Goal: Information Seeking & Learning: Learn about a topic

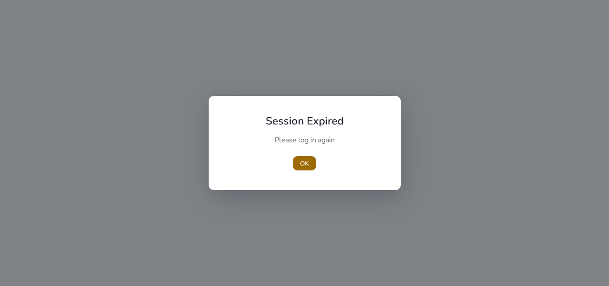
click at [308, 164] on span "OK" at bounding box center [304, 163] width 9 height 9
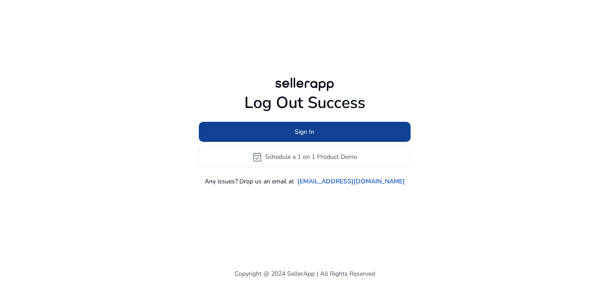
click at [297, 134] on span "Sign In" at bounding box center [305, 131] width 20 height 9
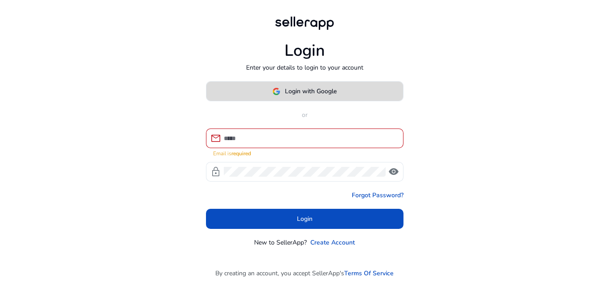
click at [327, 102] on span at bounding box center [304, 91] width 197 height 21
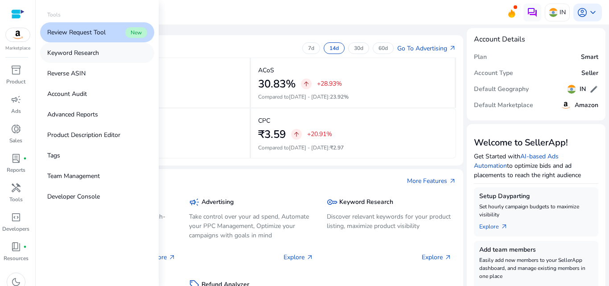
click at [57, 57] on p "Keyword Research" at bounding box center [73, 52] width 52 height 9
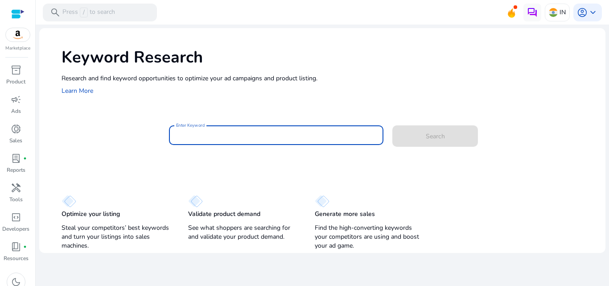
click at [212, 136] on input "Enter Keyword" at bounding box center [276, 135] width 201 height 10
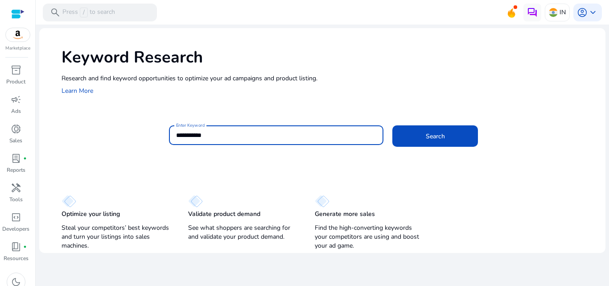
type input "**********"
click at [392, 125] on button "Search" at bounding box center [435, 135] width 86 height 21
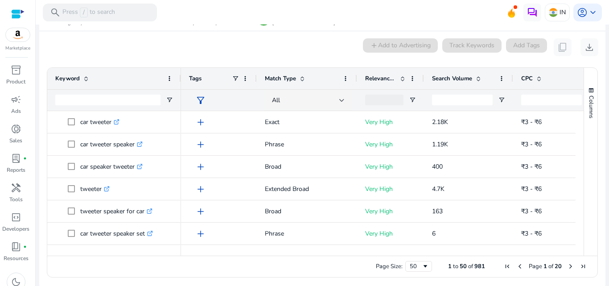
scroll to position [85, 0]
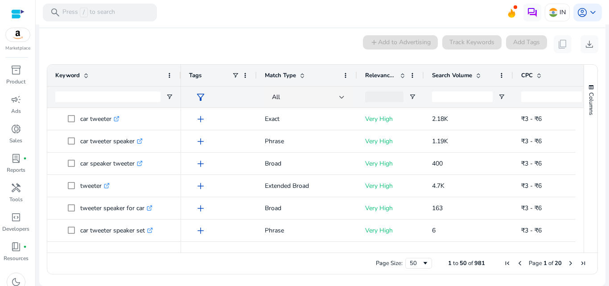
click at [451, 72] on span "Search Volume" at bounding box center [452, 75] width 40 height 8
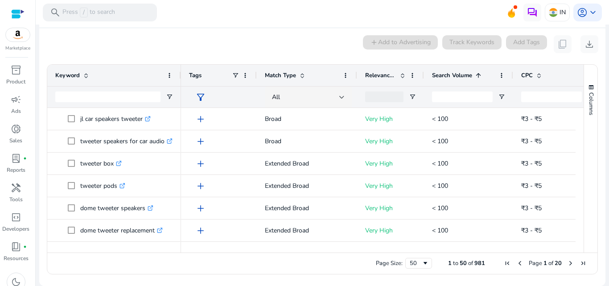
click at [451, 72] on span "Search Volume" at bounding box center [452, 75] width 40 height 8
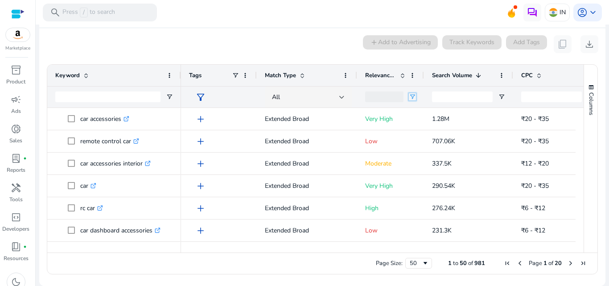
click at [414, 97] on span "Open Filter Menu" at bounding box center [412, 96] width 7 height 7
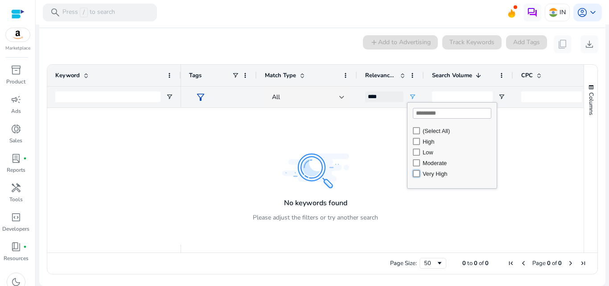
type input "**********"
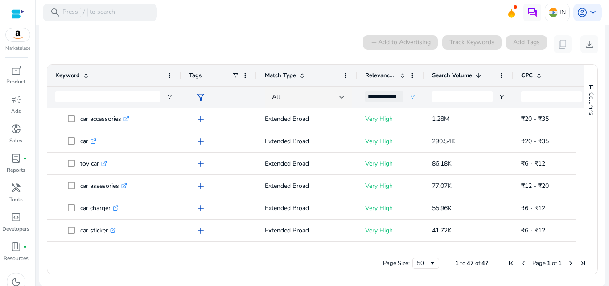
click at [336, 50] on div "0 keyword(s) selected add Add to Advertising Track Keywords Add Tags content_co…" at bounding box center [322, 44] width 552 height 18
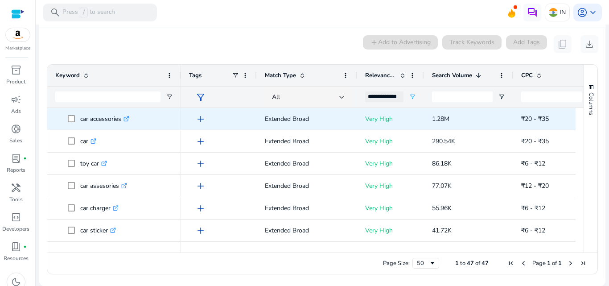
click at [67, 119] on span "car accessories .st0{fill:#2c8af8}" at bounding box center [114, 119] width 118 height 18
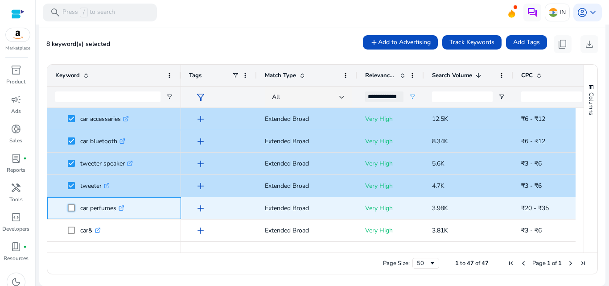
scroll to position [178, 0]
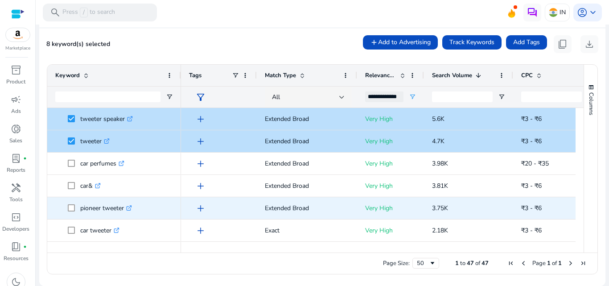
click at [75, 208] on span at bounding box center [74, 208] width 12 height 18
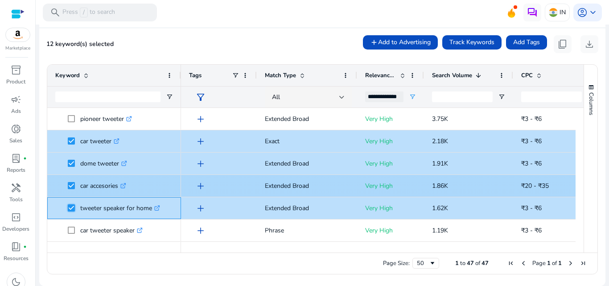
scroll to position [0, 0]
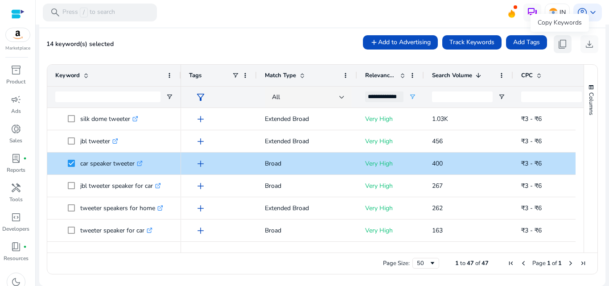
click at [559, 48] on span "content_copy" at bounding box center [562, 44] width 11 height 11
click at [558, 45] on span "content_copy" at bounding box center [562, 44] width 11 height 11
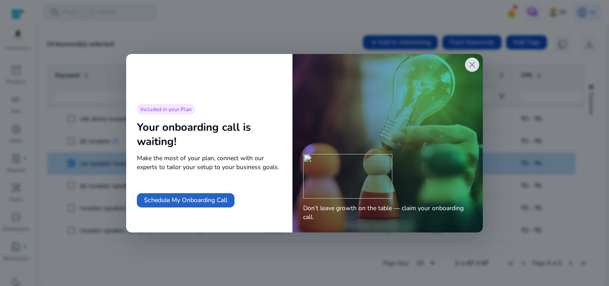
drag, startPoint x: 245, startPoint y: 35, endPoint x: 297, endPoint y: 35, distance: 51.7
click at [246, 35] on div at bounding box center [304, 143] width 609 height 286
click at [469, 65] on span "close" at bounding box center [472, 64] width 11 height 11
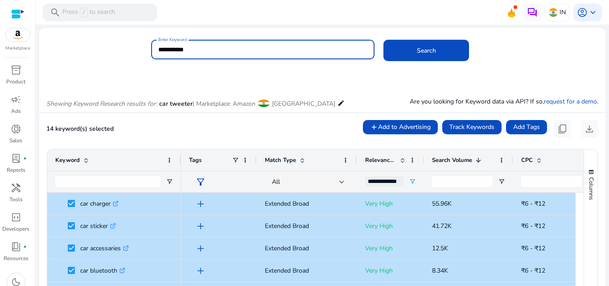
click at [178, 49] on input "**********" at bounding box center [262, 50] width 209 height 10
click at [179, 49] on input "**********" at bounding box center [262, 50] width 209 height 10
click at [383, 40] on button "Search" at bounding box center [426, 50] width 86 height 21
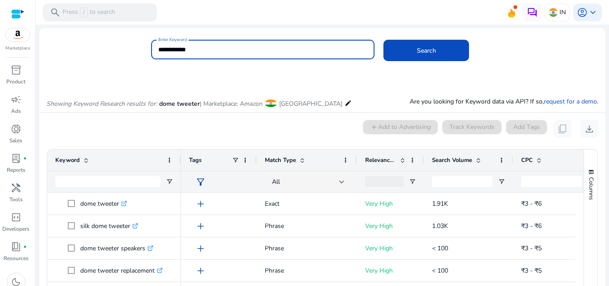
scroll to position [85, 0]
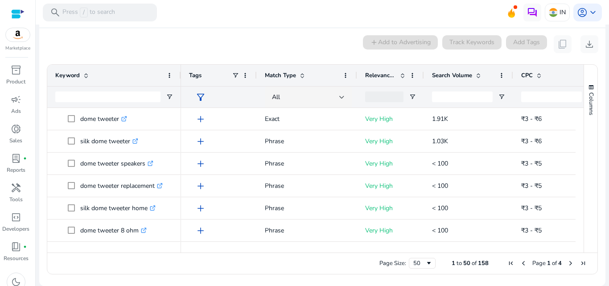
click at [459, 82] on div "Search Volume" at bounding box center [463, 75] width 63 height 17
click at [457, 78] on span "Search Volume" at bounding box center [452, 75] width 40 height 8
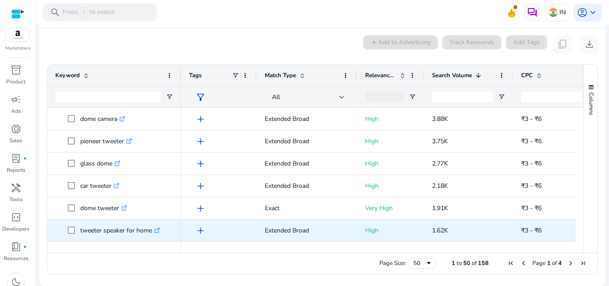
scroll to position [89, 0]
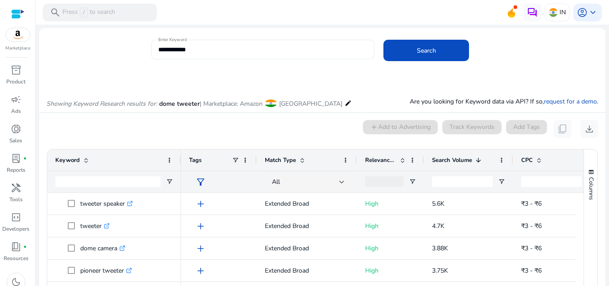
click at [266, 54] on div "**********" at bounding box center [262, 50] width 209 height 20
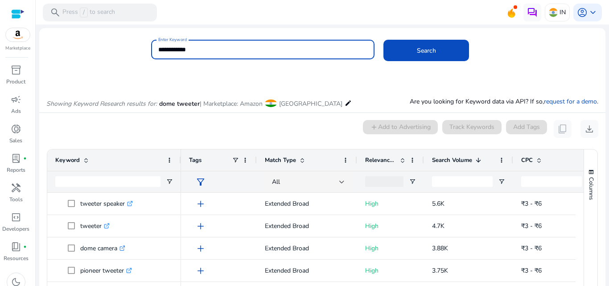
click at [261, 49] on input "**********" at bounding box center [262, 50] width 209 height 10
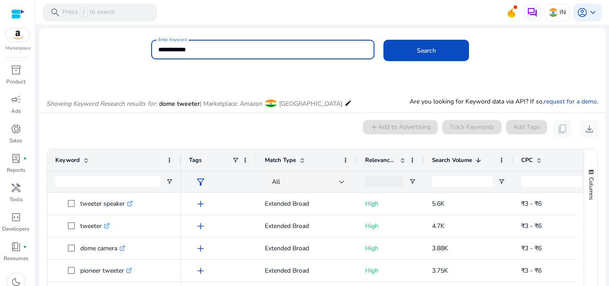
click at [261, 49] on input "**********" at bounding box center [262, 50] width 209 height 10
type input "**********"
click at [383, 40] on button "Search" at bounding box center [426, 50] width 86 height 21
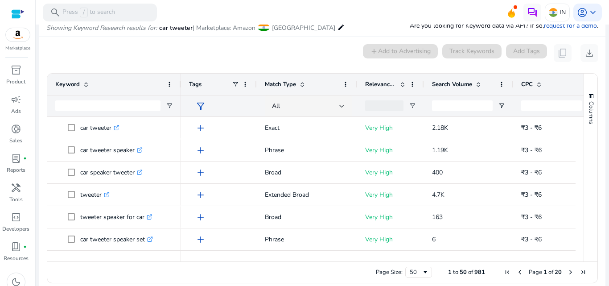
click at [463, 81] on span "Search Volume" at bounding box center [452, 84] width 40 height 8
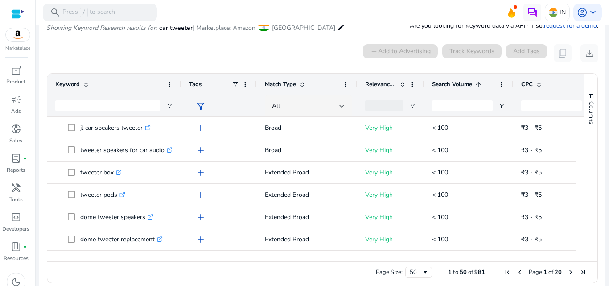
click at [463, 81] on span "Search Volume" at bounding box center [452, 84] width 40 height 8
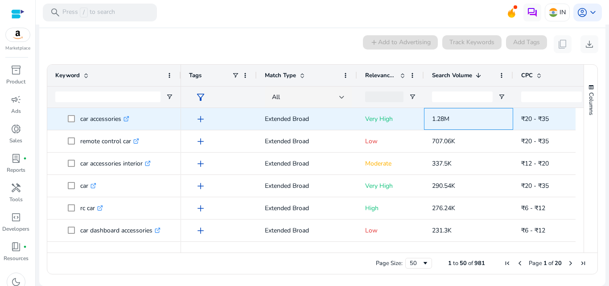
drag, startPoint x: 432, startPoint y: 119, endPoint x: 450, endPoint y: 120, distance: 17.4
click at [449, 120] on span "1.28M" at bounding box center [440, 119] width 17 height 8
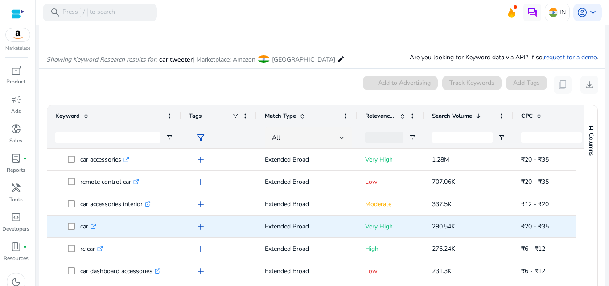
scroll to position [85, 0]
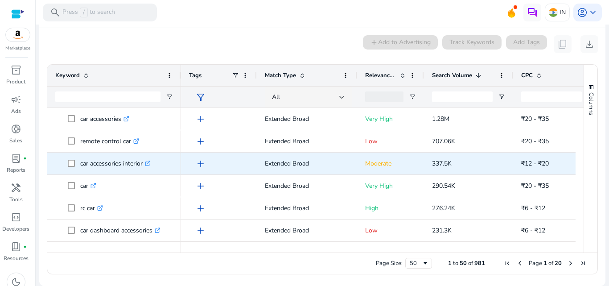
click at [131, 164] on p "car accessories interior .st0{fill:#2c8af8}" at bounding box center [115, 163] width 70 height 18
copy p "interior"
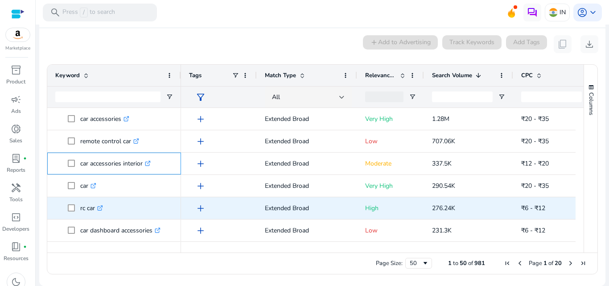
scroll to position [45, 0]
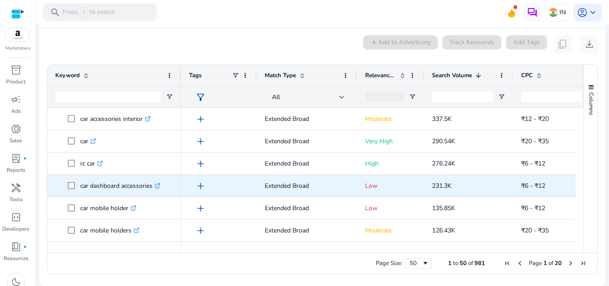
click at [107, 185] on p "car dashboard accessories .st0{fill:#2c8af8}" at bounding box center [120, 185] width 80 height 18
copy p "dashboard"
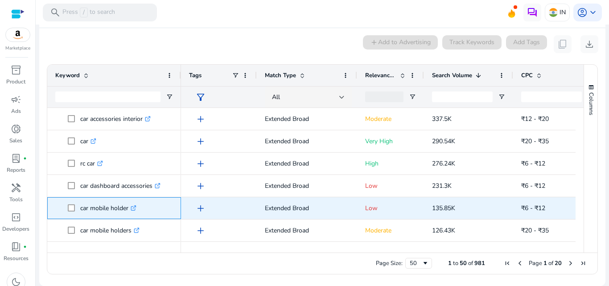
drag, startPoint x: 84, startPoint y: 208, endPoint x: 117, endPoint y: 212, distance: 33.7
click at [117, 212] on p "car mobile holder .st0{fill:#2c8af8}" at bounding box center [108, 208] width 56 height 18
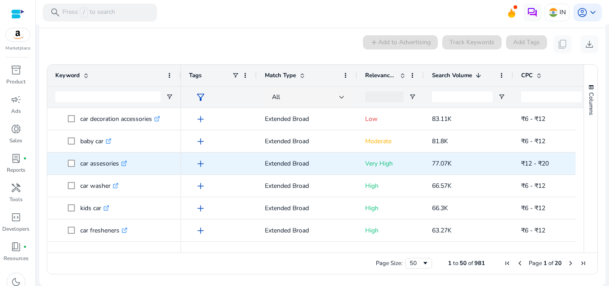
scroll to position [352, 0]
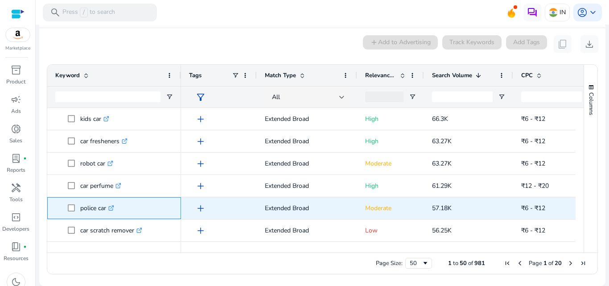
click at [82, 209] on p "police car .st0{fill:#2c8af8}" at bounding box center [97, 208] width 34 height 18
click at [132, 211] on span "police car .st0{fill:#2c8af8}" at bounding box center [120, 208] width 105 height 18
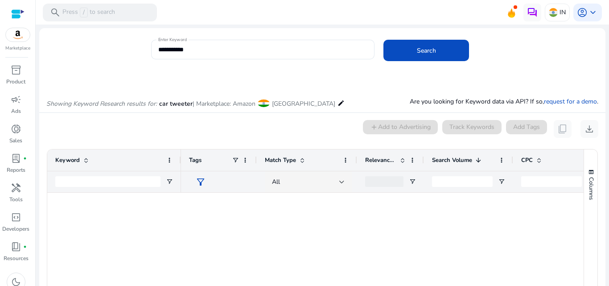
scroll to position [490, 0]
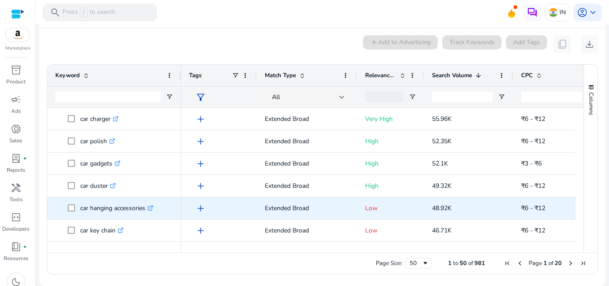
click at [99, 210] on p "car hanging accessories .st0{fill:#2c8af8}" at bounding box center [116, 208] width 73 height 18
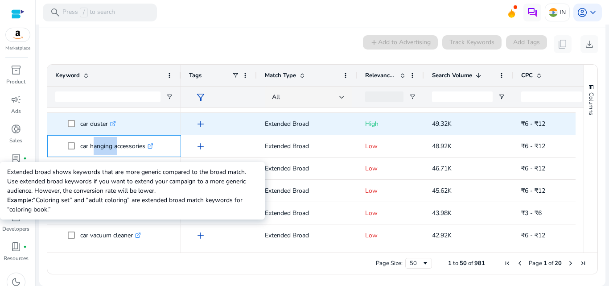
scroll to position [446, 0]
